Goal: Task Accomplishment & Management: Complete application form

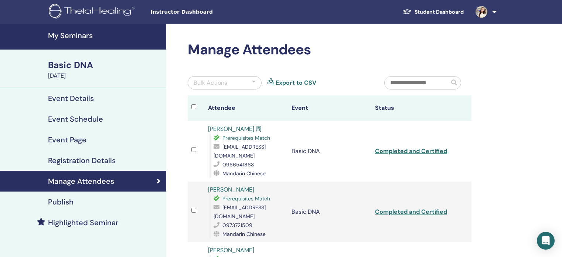
scroll to position [37, 0]
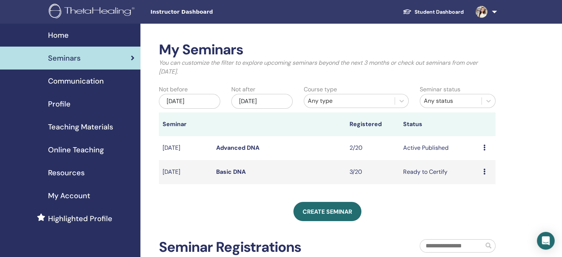
click at [71, 37] on div "Home" at bounding box center [70, 35] width 129 height 11
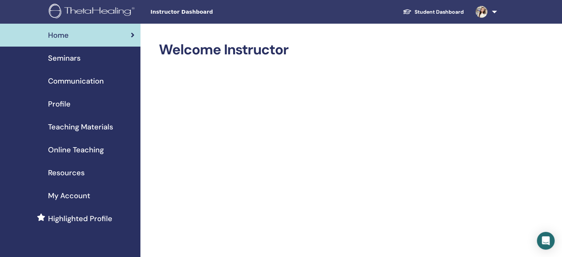
click at [77, 53] on span "Seminars" at bounding box center [64, 57] width 33 height 11
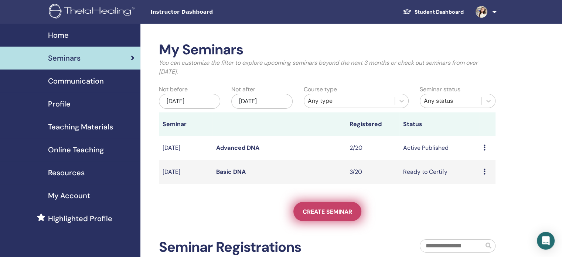
click at [325, 216] on link "Create seminar" at bounding box center [327, 211] width 68 height 19
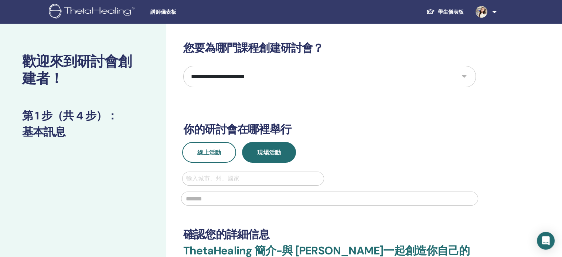
click at [464, 76] on select "**********" at bounding box center [329, 76] width 293 height 21
click at [467, 76] on select "**********" at bounding box center [329, 76] width 293 height 21
select select "*"
click at [183, 66] on select "**********" at bounding box center [329, 76] width 293 height 21
click at [214, 178] on div at bounding box center [253, 178] width 134 height 10
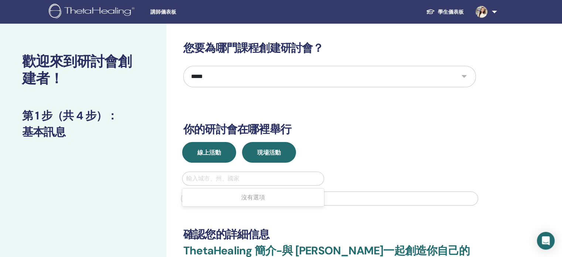
click at [214, 154] on font "線上活動" at bounding box center [209, 152] width 24 height 8
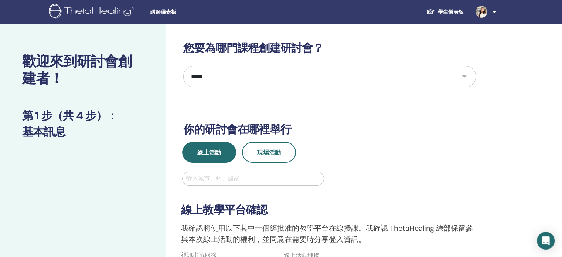
click at [237, 180] on div at bounding box center [253, 178] width 134 height 10
click at [247, 178] on div at bounding box center [253, 178] width 134 height 10
click at [189, 175] on div at bounding box center [253, 178] width 134 height 10
click at [198, 178] on div at bounding box center [253, 178] width 134 height 10
type input "**"
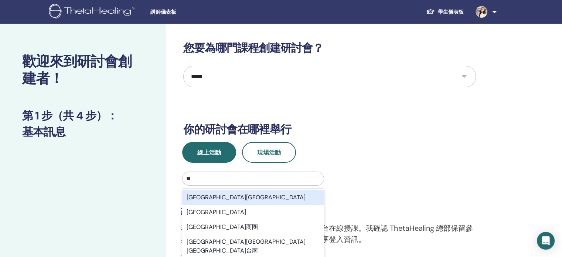
click at [225, 198] on div "[GEOGRAPHIC_DATA][GEOGRAPHIC_DATA]" at bounding box center [253, 197] width 142 height 15
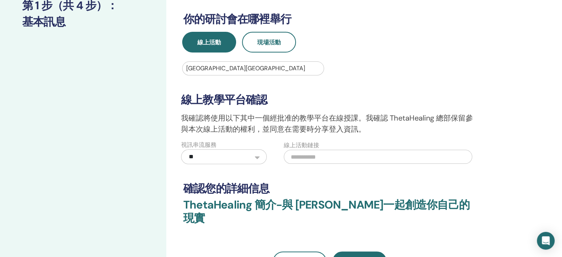
scroll to position [111, 0]
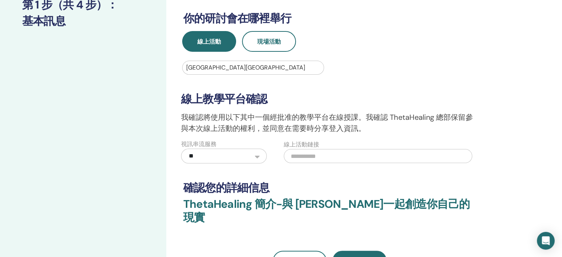
click at [256, 153] on select "** *********" at bounding box center [224, 155] width 86 height 15
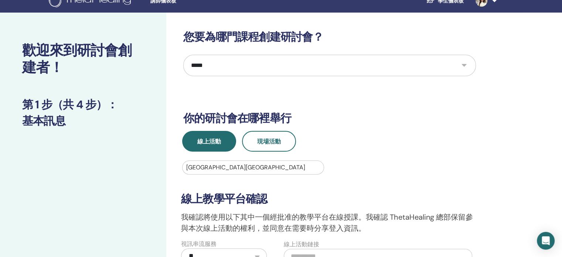
scroll to position [0, 0]
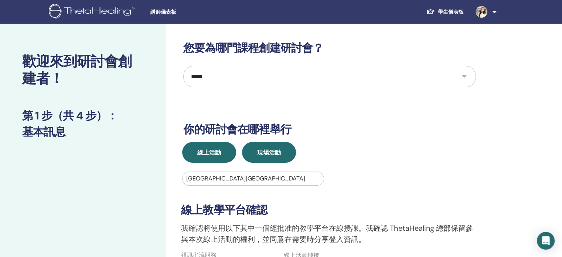
click at [262, 152] on font "現場活動" at bounding box center [269, 152] width 24 height 8
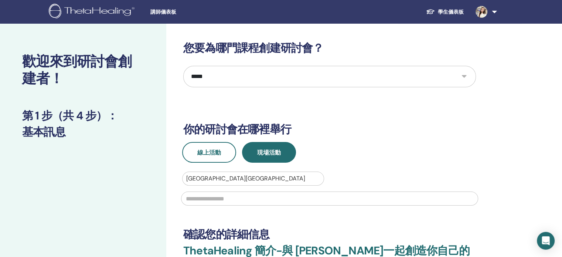
click at [220, 199] on input "text" at bounding box center [329, 198] width 297 height 14
type input "**********"
type input "***"
type input "**********"
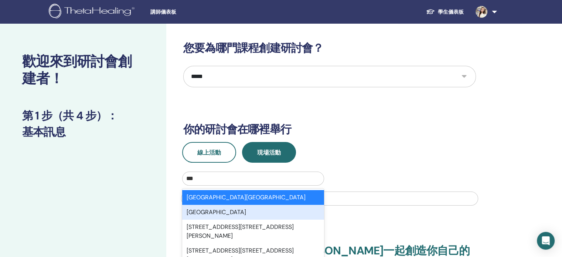
click at [269, 205] on div "台南市" at bounding box center [253, 212] width 142 height 15
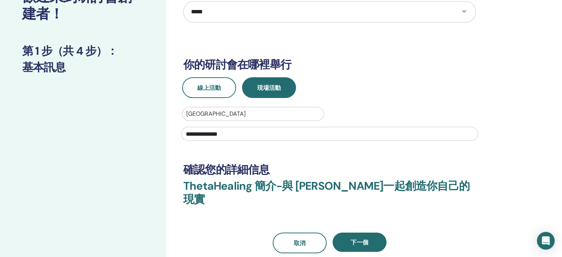
scroll to position [148, 0]
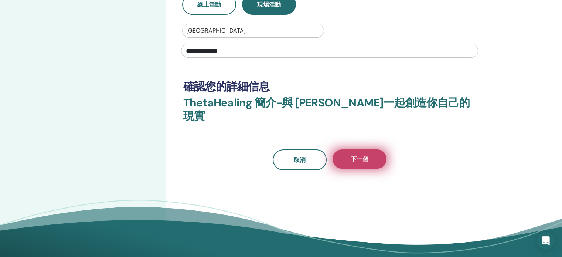
click at [359, 151] on button "下一個" at bounding box center [359, 158] width 54 height 19
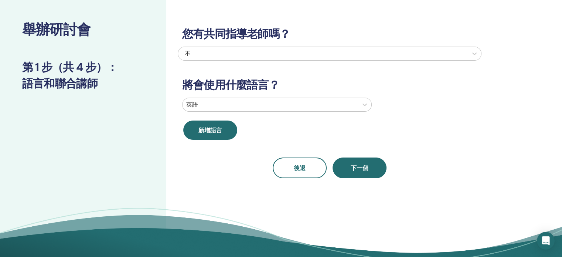
scroll to position [0, 0]
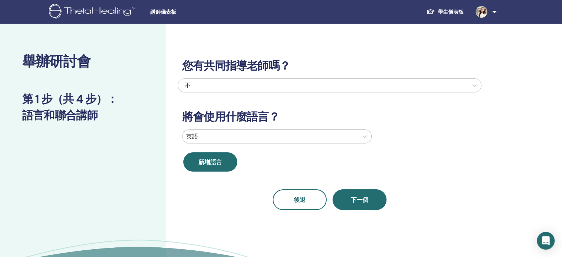
click at [354, 137] on div at bounding box center [270, 136] width 168 height 10
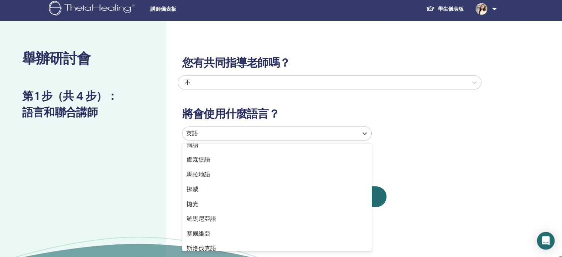
scroll to position [442, 0]
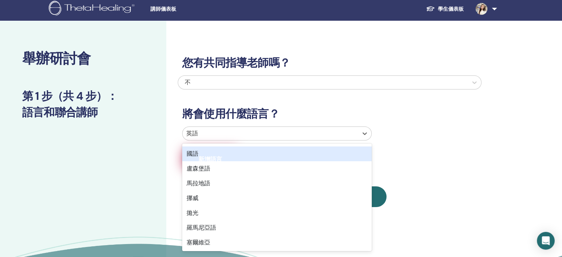
click at [216, 151] on div "國語" at bounding box center [276, 153] width 189 height 15
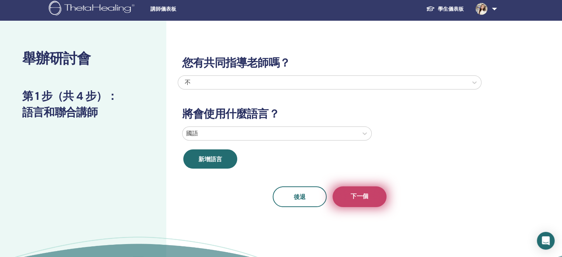
click at [363, 198] on font "下一個" at bounding box center [360, 196] width 18 height 8
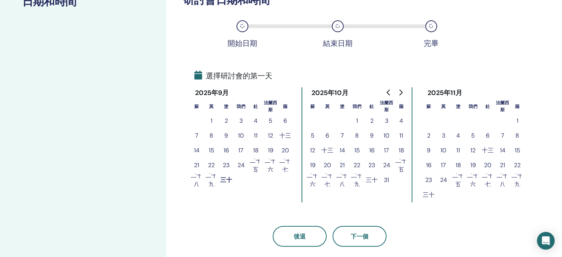
scroll to position [114, 0]
click at [357, 121] on font "1" at bounding box center [357, 121] width 2 height 8
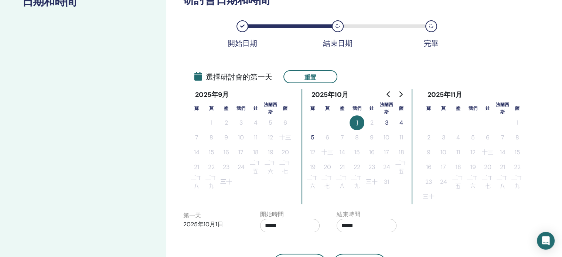
click at [387, 124] on font "3" at bounding box center [386, 123] width 3 height 8
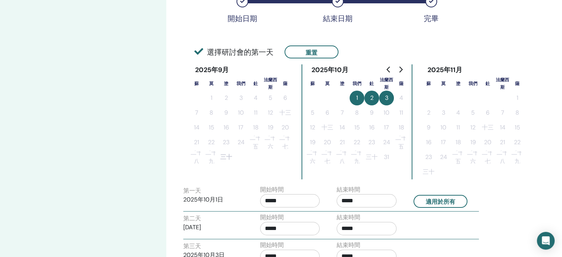
scroll to position [188, 0]
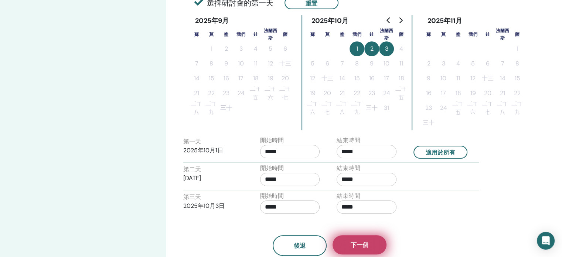
click at [366, 245] on font "下一個" at bounding box center [360, 245] width 18 height 8
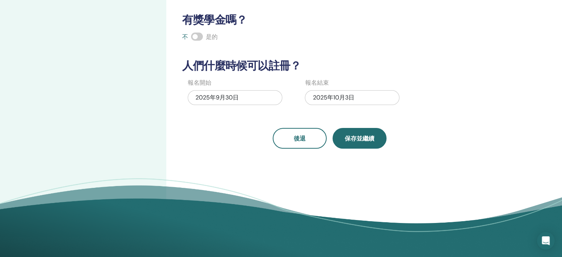
click at [358, 137] on font "保存並繼續" at bounding box center [360, 138] width 30 height 8
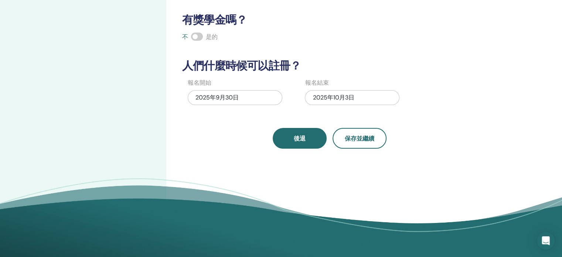
click at [297, 139] on font "後退" at bounding box center [300, 138] width 12 height 8
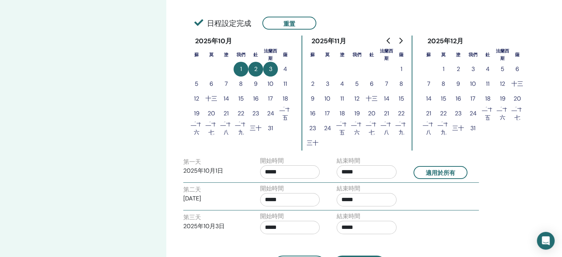
scroll to position [151, 0]
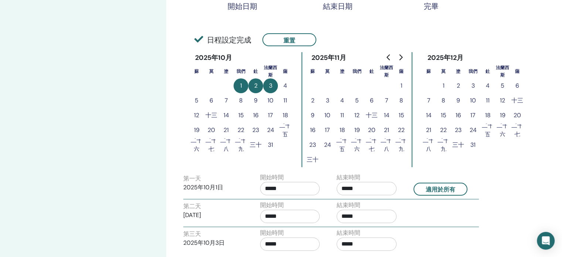
click at [268, 85] on button "3" at bounding box center [270, 85] width 15 height 15
click at [285, 85] on font "4" at bounding box center [285, 86] width 4 height 8
click at [310, 42] on button "重置" at bounding box center [289, 39] width 54 height 13
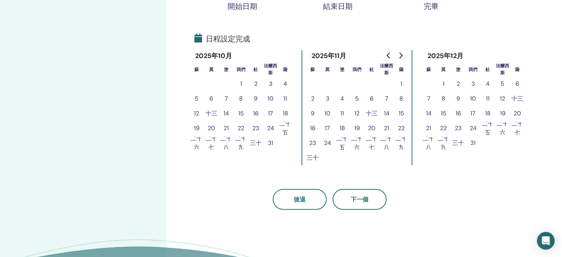
click at [271, 84] on font "3" at bounding box center [270, 84] width 3 height 8
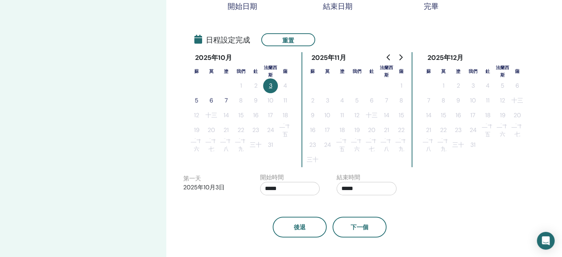
click at [198, 99] on font "5" at bounding box center [197, 100] width 4 height 8
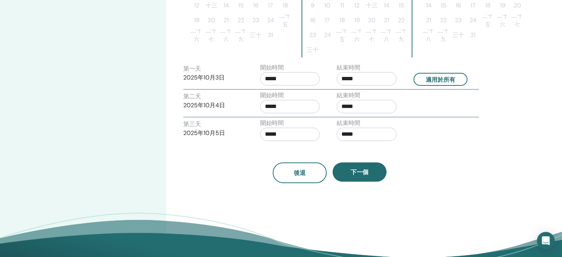
scroll to position [262, 0]
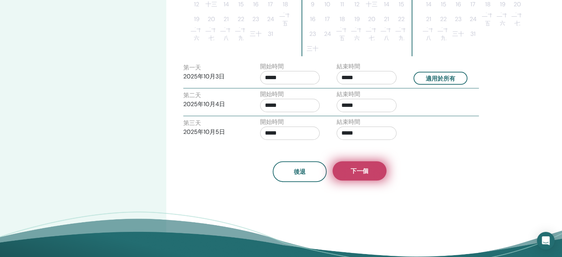
click at [363, 171] on font "下一個" at bounding box center [360, 171] width 18 height 8
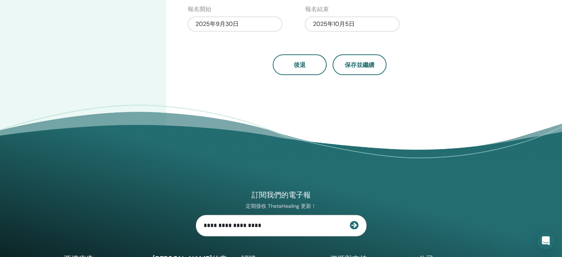
scroll to position [188, 0]
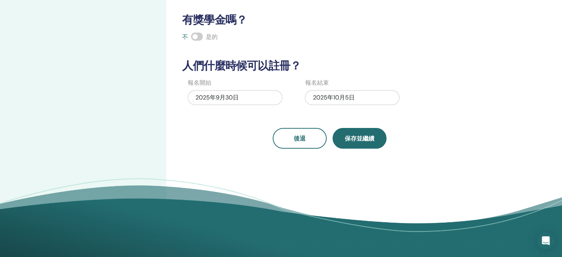
click at [365, 145] on button "保存並繼續" at bounding box center [359, 138] width 54 height 21
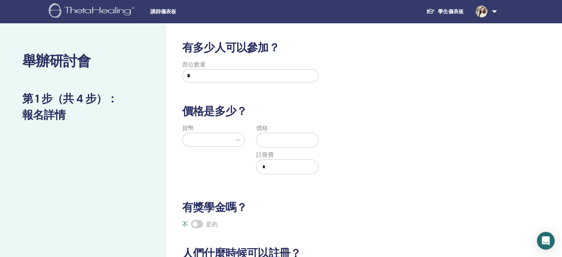
scroll to position [0, 0]
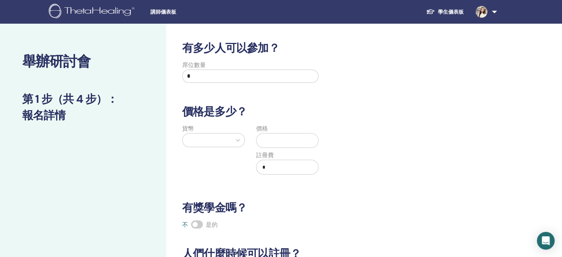
drag, startPoint x: 212, startPoint y: 137, endPoint x: 216, endPoint y: 137, distance: 3.7
click at [212, 137] on div at bounding box center [206, 140] width 41 height 10
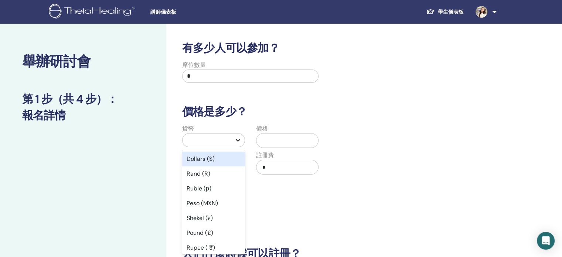
scroll to position [7, 0]
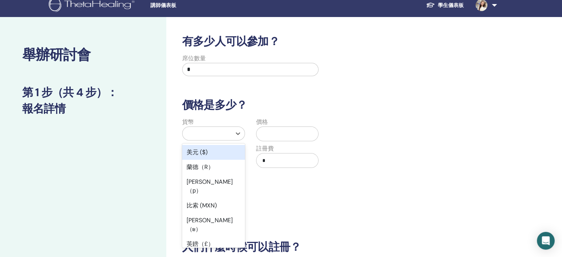
click at [207, 151] on font "美元 ($)" at bounding box center [197, 152] width 21 height 8
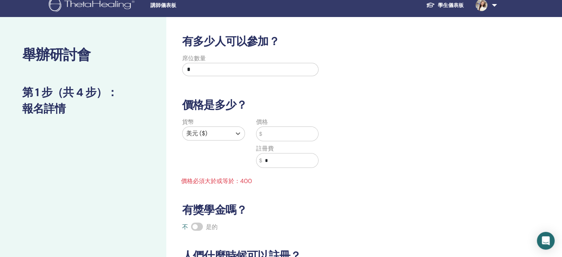
click at [277, 133] on input "text" at bounding box center [290, 134] width 56 height 14
type input "*"
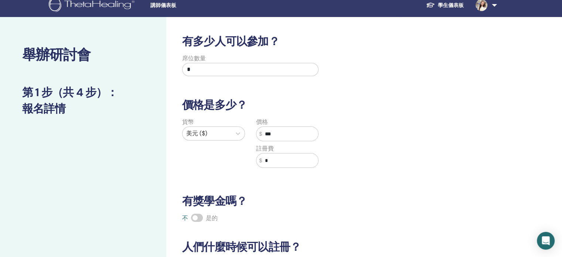
type input "***"
click at [204, 70] on input "*" at bounding box center [250, 69] width 136 height 13
type input "*"
click at [392, 142] on div "貨幣 美元 ($) 價格 $ *** 註冊費 $ *" at bounding box center [324, 146] width 304 height 59
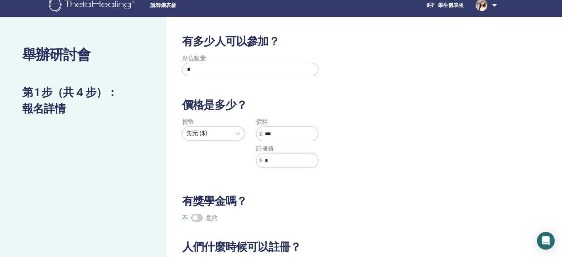
scroll to position [191, 0]
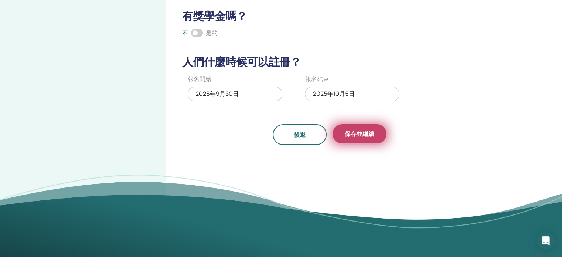
click at [350, 133] on font "保存並繼續" at bounding box center [360, 134] width 30 height 8
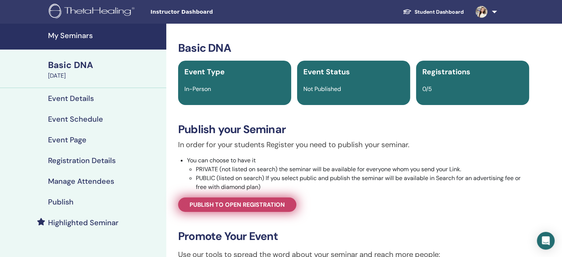
click at [281, 204] on span "Publish to open registration" at bounding box center [236, 205] width 95 height 8
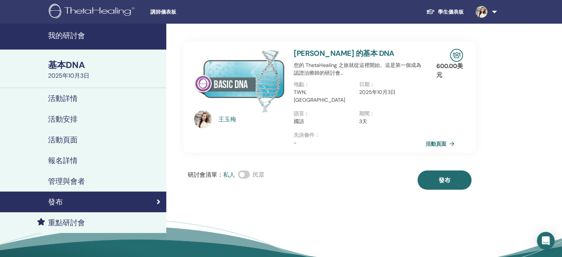
click at [443, 138] on link "活動頁面" at bounding box center [441, 143] width 32 height 11
click at [438, 138] on link "活動頁面" at bounding box center [441, 143] width 32 height 11
click at [440, 140] on font "活動頁面" at bounding box center [435, 143] width 21 height 7
click at [443, 140] on font "活動頁面" at bounding box center [435, 143] width 21 height 7
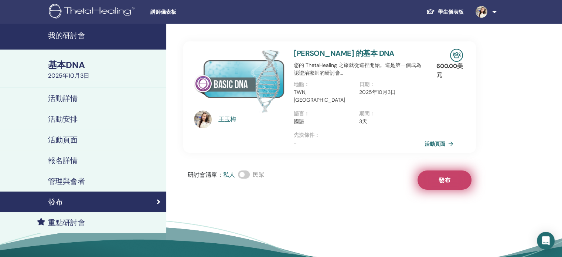
click at [437, 170] on button "發布" at bounding box center [444, 179] width 54 height 19
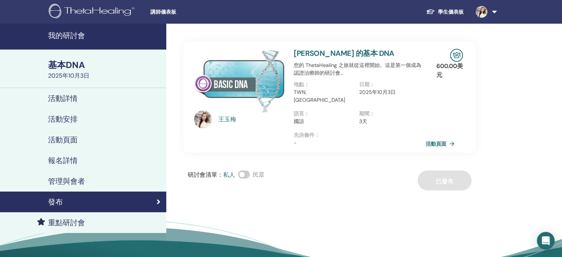
click at [443, 139] on link "活動頁面" at bounding box center [441, 143] width 32 height 11
click at [439, 140] on font "活動頁面" at bounding box center [435, 143] width 21 height 7
click at [452, 138] on link "活動頁面" at bounding box center [441, 143] width 32 height 11
click at [329, 101] on div "地點 ： TWN, 台南市" at bounding box center [326, 95] width 65 height 29
click at [345, 51] on font "YuMe WANG 的基本 DNA" at bounding box center [344, 53] width 100 height 10
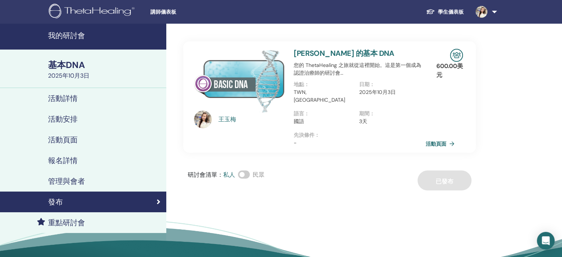
click at [434, 140] on font "活動頁面" at bounding box center [435, 143] width 21 height 7
click at [366, 49] on font "YuMe WANG 的基本 DNA" at bounding box center [344, 53] width 100 height 10
click at [238, 90] on img at bounding box center [239, 81] width 91 height 64
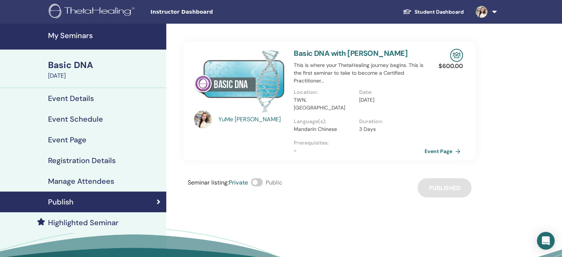
click at [347, 54] on link "Basic DNA with [PERSON_NAME]" at bounding box center [351, 53] width 114 height 10
click at [445, 146] on link "Event Page" at bounding box center [444, 151] width 39 height 11
click at [349, 56] on link "Basic DNA with [PERSON_NAME]" at bounding box center [351, 53] width 114 height 10
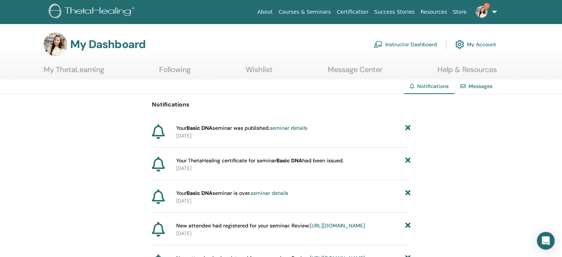
click at [108, 17] on img at bounding box center [93, 12] width 88 height 17
click at [405, 45] on link "Instructor Dashboard" at bounding box center [405, 44] width 64 height 16
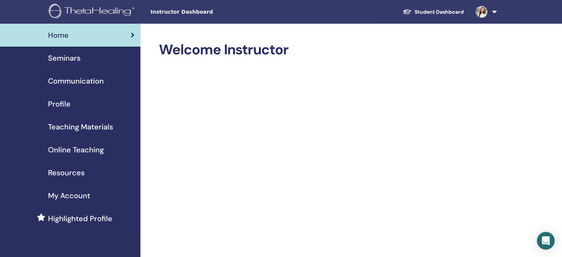
click at [98, 54] on div "Seminars" at bounding box center [70, 57] width 129 height 11
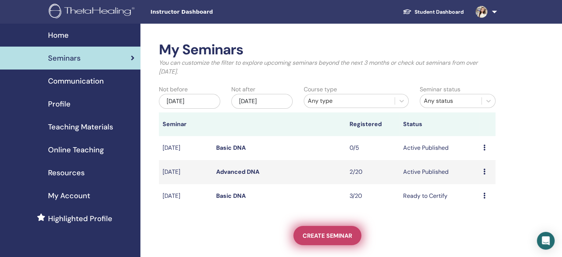
click at [337, 233] on span "Create seminar" at bounding box center [327, 236] width 49 height 8
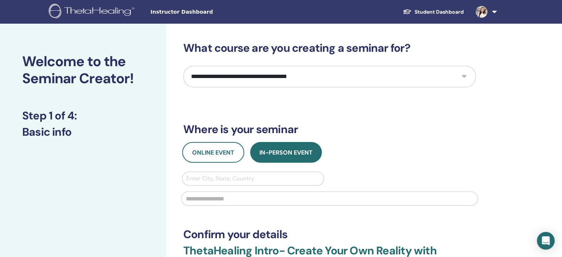
click at [462, 78] on select "**********" at bounding box center [329, 76] width 293 height 21
select select "*"
click at [183, 66] on select "**********" at bounding box center [329, 76] width 293 height 21
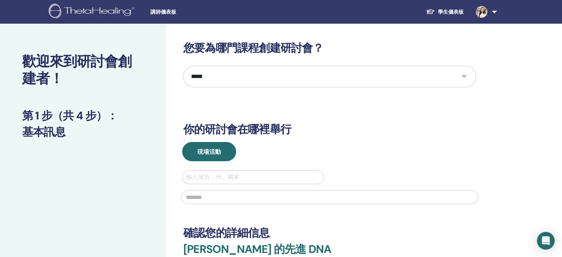
click at [206, 175] on div at bounding box center [253, 177] width 134 height 10
click at [237, 177] on div at bounding box center [253, 177] width 134 height 10
click at [235, 175] on div at bounding box center [253, 177] width 134 height 10
type input "*"
type input "**"
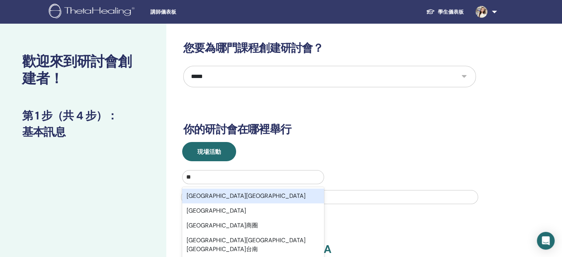
click at [223, 195] on div "[GEOGRAPHIC_DATA][GEOGRAPHIC_DATA]" at bounding box center [253, 195] width 142 height 15
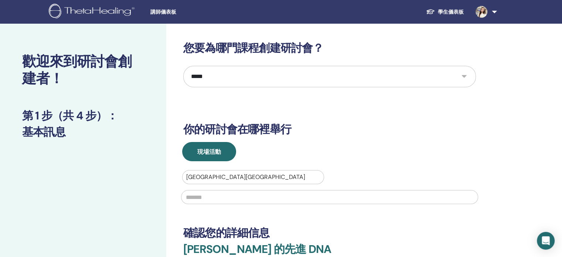
click at [223, 195] on input "text" at bounding box center [329, 197] width 297 height 14
type input "**********"
type input "***"
type input "**********"
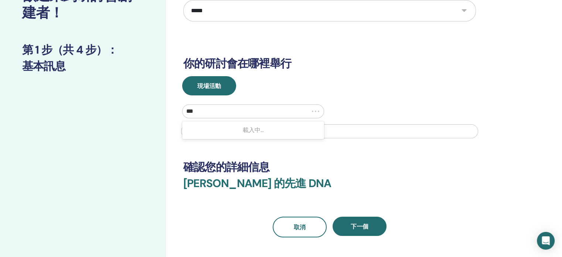
scroll to position [111, 0]
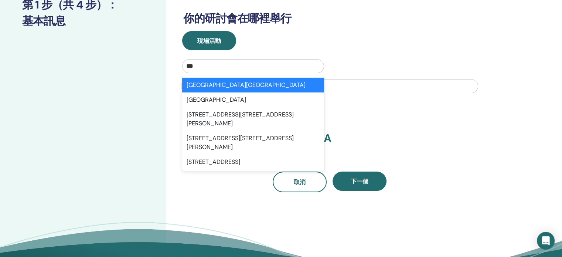
click at [381, 105] on div "**********" at bounding box center [329, 62] width 293 height 262
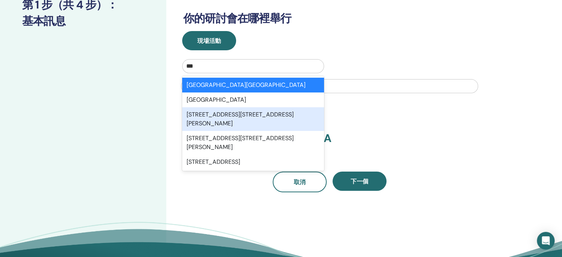
click at [409, 123] on h3 "確認您的詳細信息" at bounding box center [329, 121] width 293 height 13
click at [407, 135] on h3 "[PERSON_NAME] 的 先進 DNA" at bounding box center [329, 142] width 293 height 22
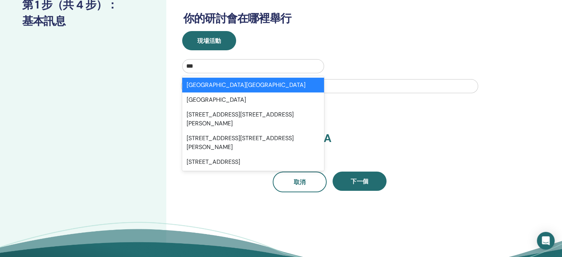
click at [205, 89] on div "[GEOGRAPHIC_DATA][GEOGRAPHIC_DATA]" at bounding box center [253, 85] width 142 height 15
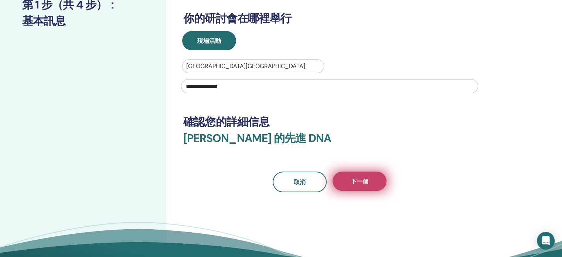
click at [369, 180] on button "下一個" at bounding box center [359, 180] width 54 height 19
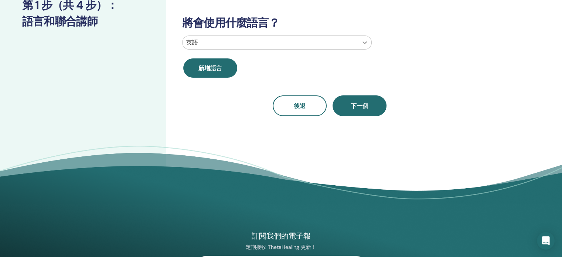
click at [362, 41] on icon at bounding box center [364, 42] width 7 height 7
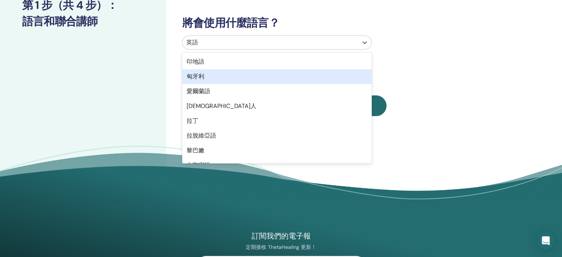
scroll to position [369, 0]
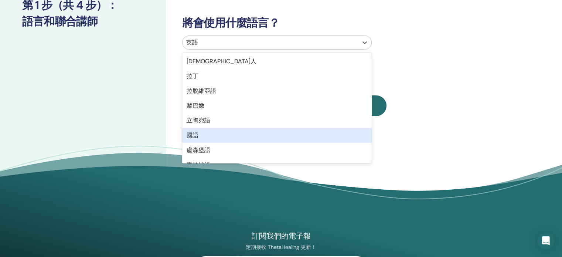
click at [194, 139] on div "國語" at bounding box center [276, 135] width 189 height 15
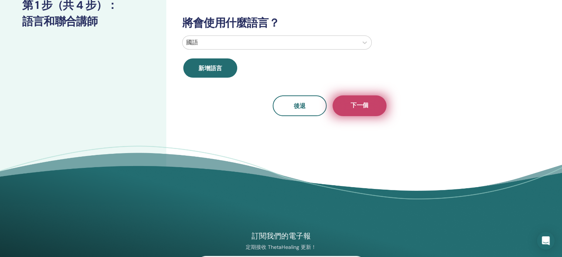
click at [366, 106] on font "下一個" at bounding box center [360, 105] width 18 height 8
click at [366, 106] on div "您有共同指導老師嗎？ 不 將會使用什麼語言？ 國語 新增語言 後退 下一個" at bounding box center [329, 32] width 293 height 168
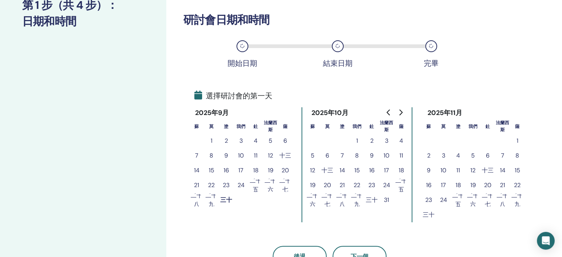
click at [325, 156] on font "6" at bounding box center [327, 155] width 4 height 8
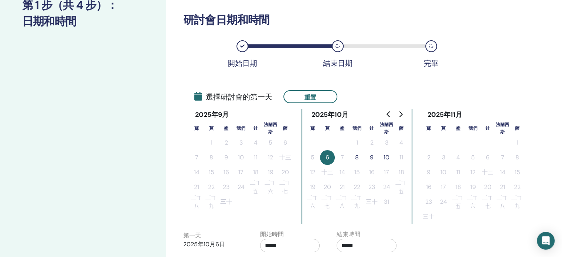
click at [353, 158] on button "8" at bounding box center [356, 157] width 15 height 15
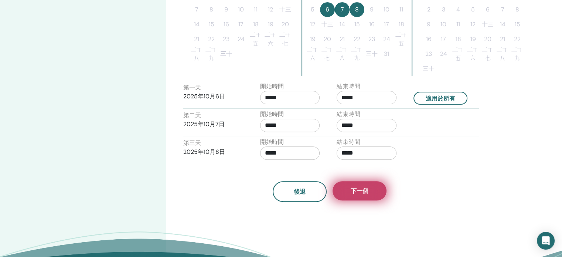
click at [359, 181] on button "下一個" at bounding box center [359, 190] width 54 height 19
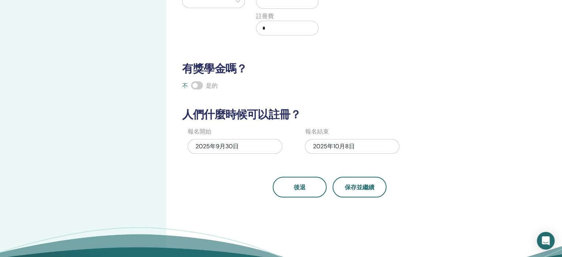
scroll to position [94, 0]
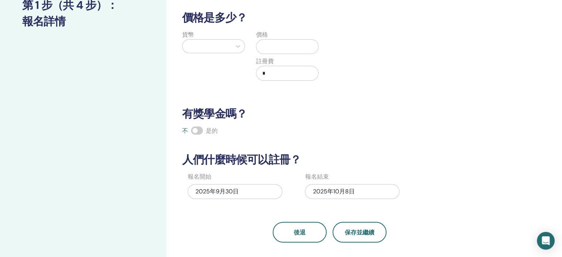
click at [221, 45] on div at bounding box center [206, 46] width 41 height 10
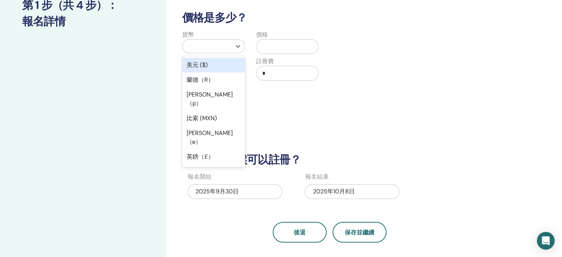
click at [217, 65] on div "美元 ($)" at bounding box center [213, 65] width 63 height 15
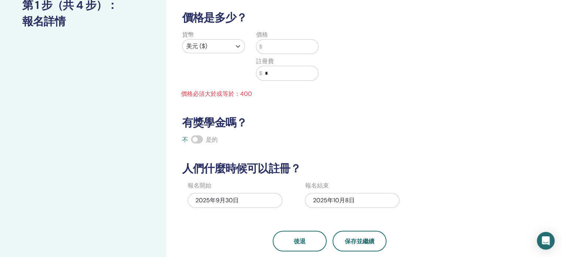
click at [280, 47] on input "text" at bounding box center [290, 47] width 56 height 14
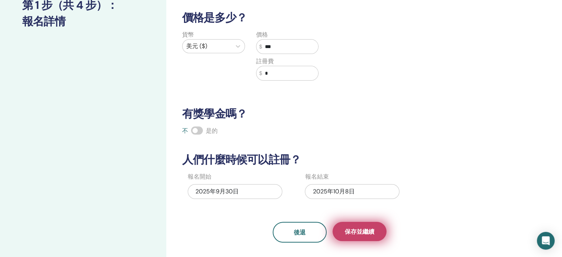
type input "***"
click at [353, 234] on font "保存並繼續" at bounding box center [360, 232] width 30 height 8
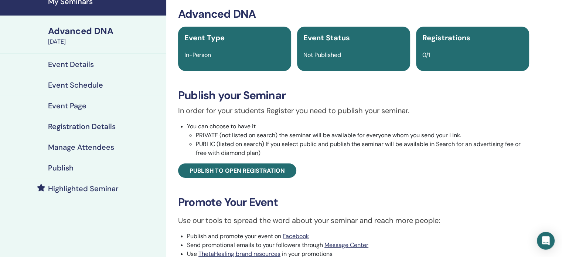
scroll to position [74, 0]
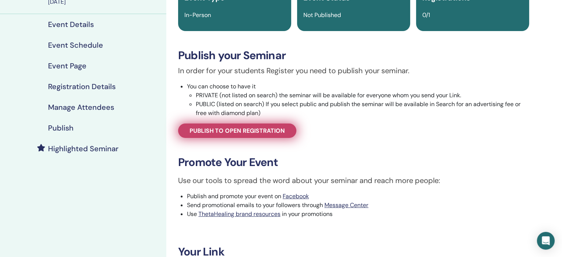
click at [273, 124] on link "Publish to open registration" at bounding box center [237, 130] width 118 height 14
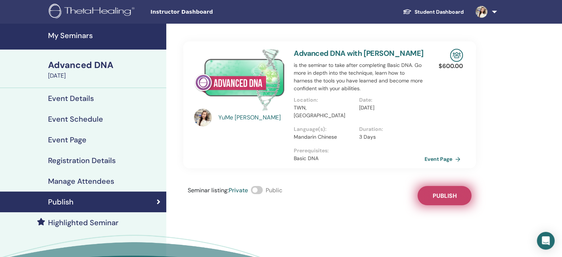
click at [453, 192] on button "Publish" at bounding box center [444, 195] width 54 height 19
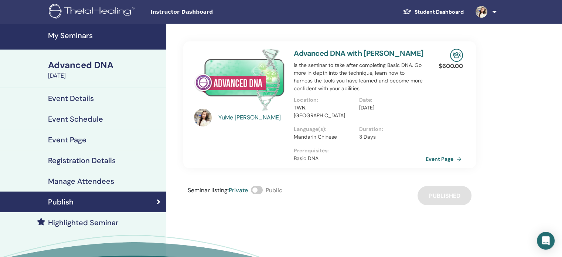
click at [432, 153] on link "Event Page" at bounding box center [444, 158] width 39 height 11
click at [369, 53] on link "Advanced DNA with [PERSON_NAME]" at bounding box center [359, 53] width 130 height 10
click at [351, 52] on link "Advanced DNA with [PERSON_NAME]" at bounding box center [359, 53] width 130 height 10
click at [356, 53] on link "Advanced DNA with [PERSON_NAME]" at bounding box center [359, 53] width 130 height 10
click at [356, 51] on link "Advanced DNA with [PERSON_NAME]" at bounding box center [359, 53] width 130 height 10
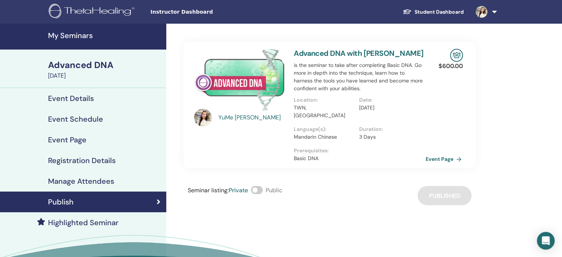
click at [442, 153] on link "Event Page" at bounding box center [444, 158] width 39 height 11
